Goal: Navigation & Orientation: Find specific page/section

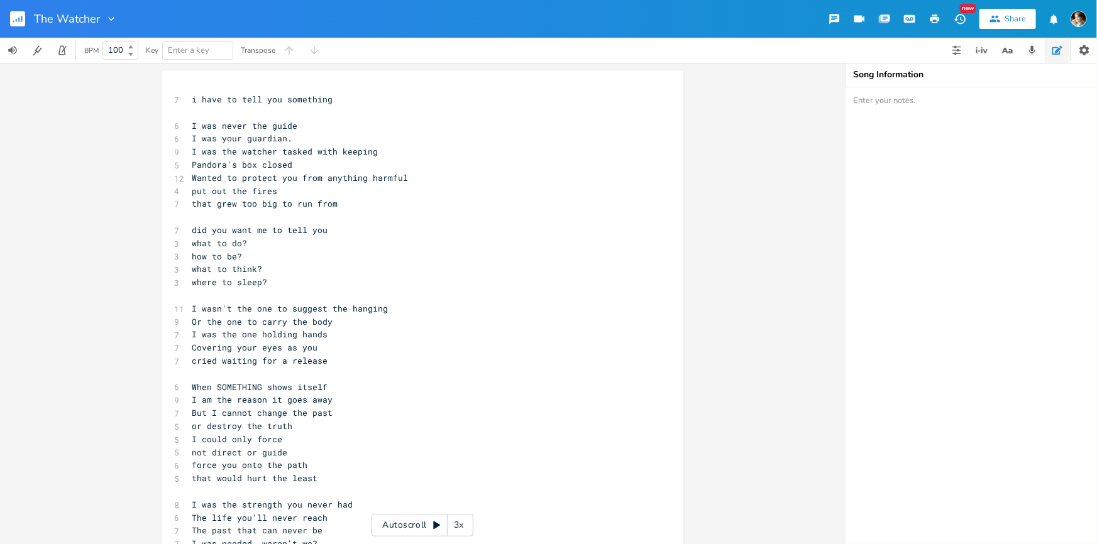
scroll to position [0, 24]
